Goal: Task Accomplishment & Management: Manage account settings

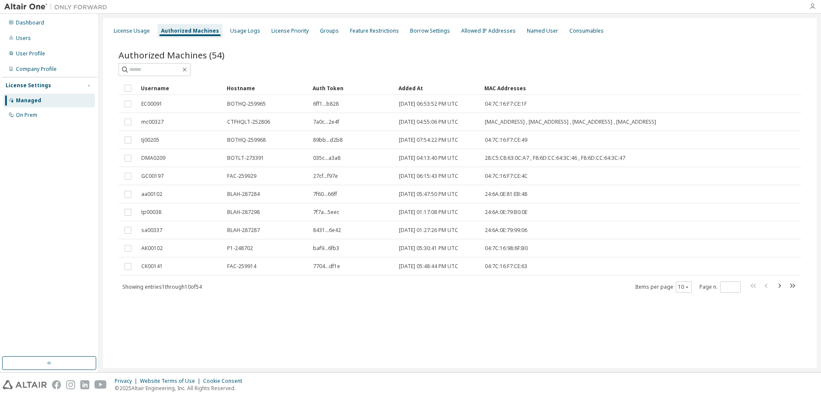
click at [811, 8] on icon "button" at bounding box center [811, 6] width 7 height 7
